Goal: Task Accomplishment & Management: Manage account settings

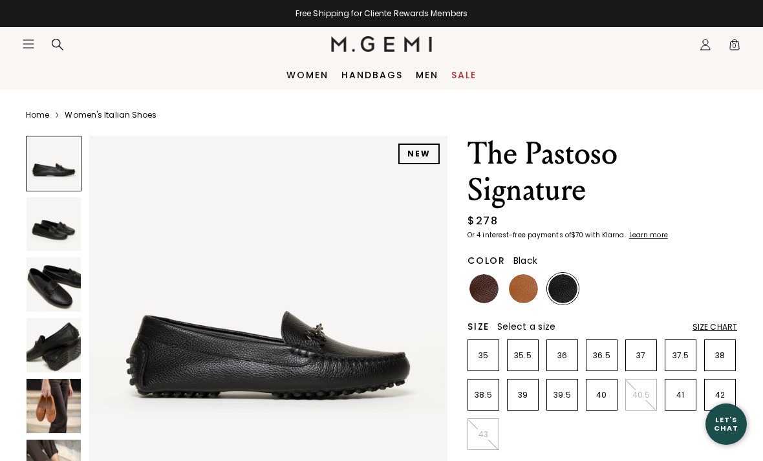
click at [701, 50] on icon at bounding box center [705, 47] width 9 height 5
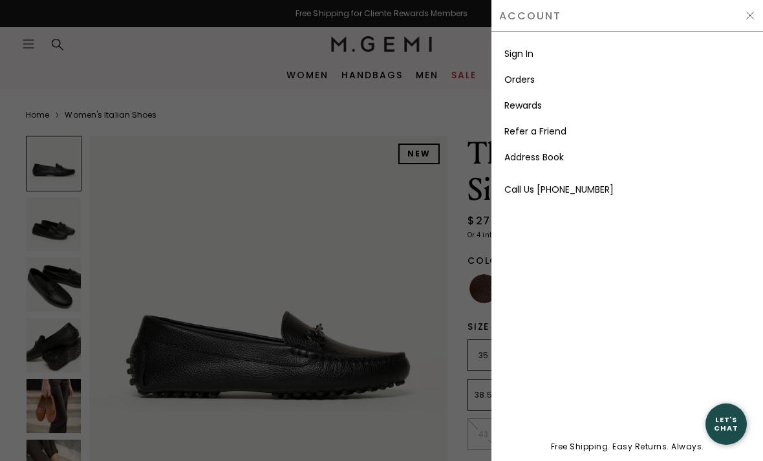
click at [518, 48] on link "Sign In" at bounding box center [518, 53] width 29 height 13
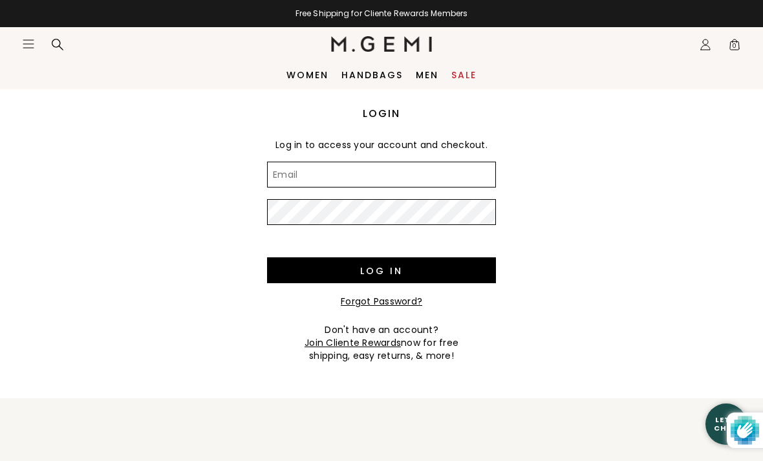
type input "pam.lastor@gmail.com"
click at [382, 270] on input "Log in" at bounding box center [381, 270] width 229 height 26
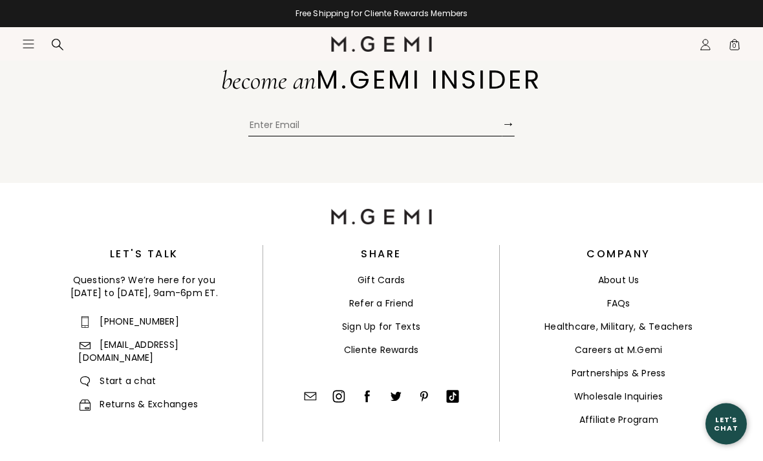
scroll to position [297, 0]
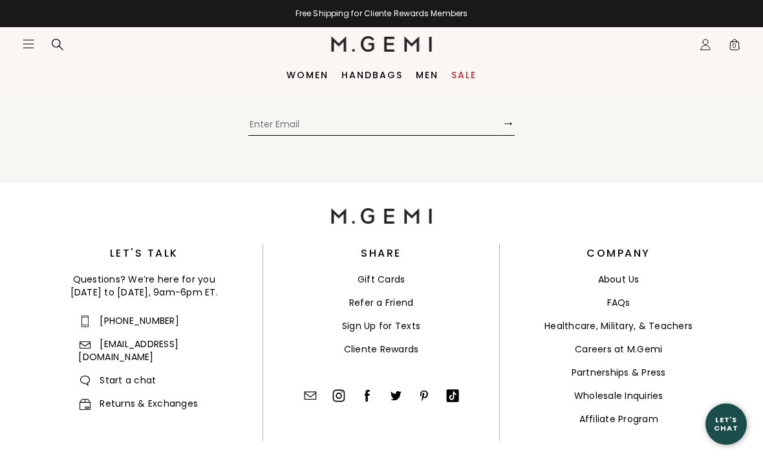
click at [396, 354] on link "Cliente Rewards" at bounding box center [381, 349] width 75 height 13
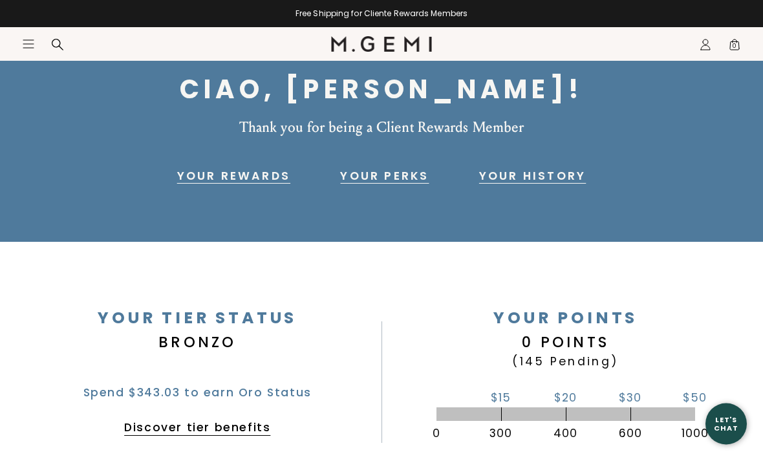
scroll to position [129, 0]
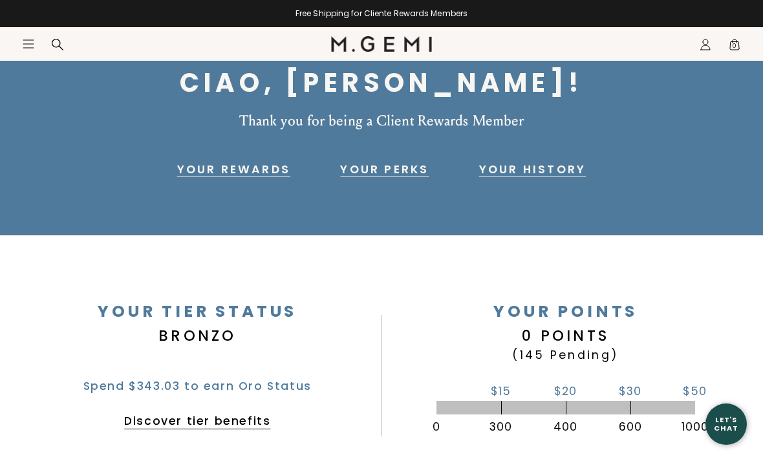
click at [237, 166] on link "Your Rewards" at bounding box center [233, 170] width 113 height 16
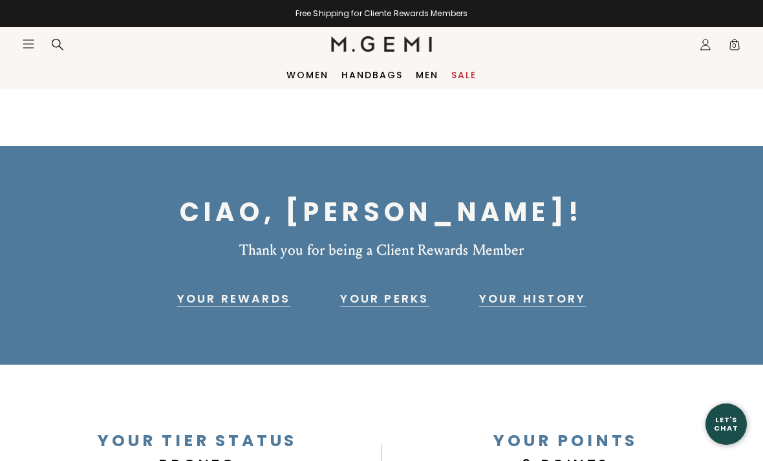
click at [565, 301] on link "Your History" at bounding box center [532, 299] width 107 height 16
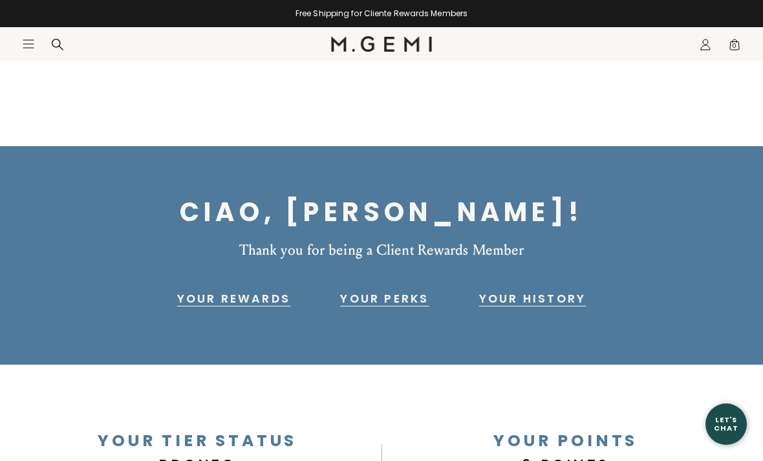
scroll to position [3017, 0]
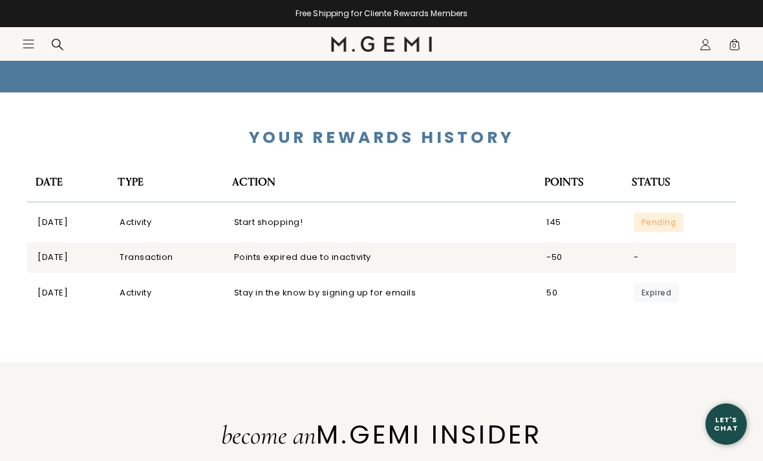
click at [667, 283] on div "Expired" at bounding box center [657, 292] width 46 height 19
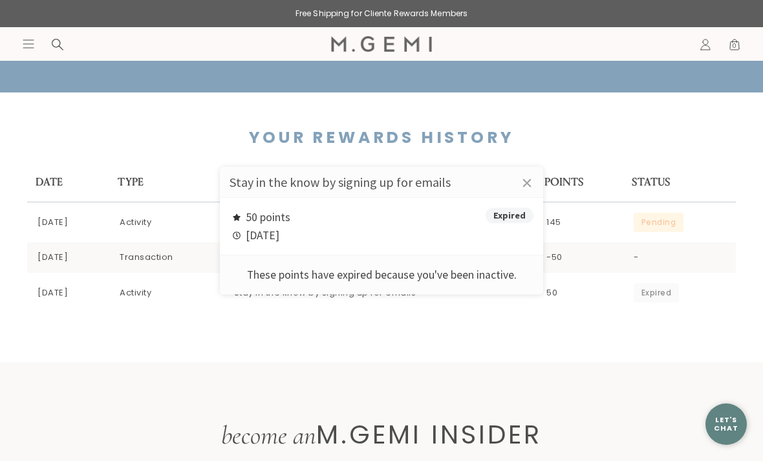
click at [527, 188] on link "×" at bounding box center [527, 183] width 32 height 32
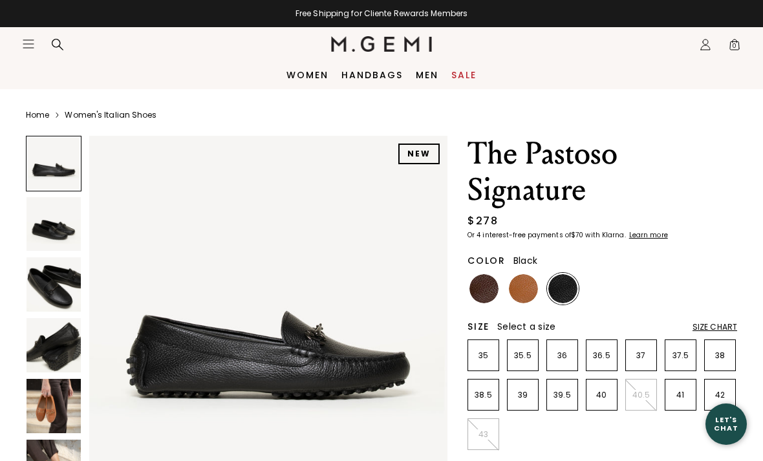
click at [704, 48] on icon "Icons/20x20/profile@2x" at bounding box center [705, 44] width 13 height 13
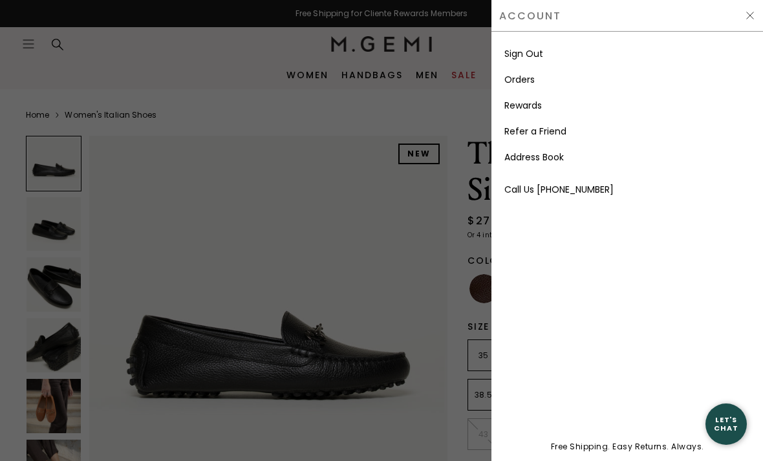
click at [532, 47] on link "Sign Out" at bounding box center [523, 53] width 39 height 13
